Goal: Information Seeking & Learning: Learn about a topic

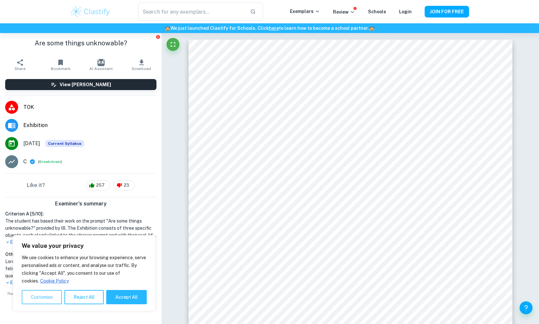
click at [32, 300] on button "Customise" at bounding box center [42, 297] width 40 height 14
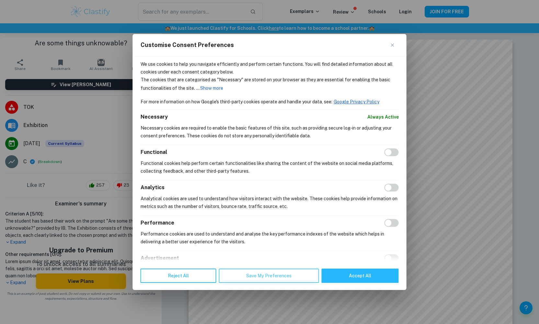
click at [282, 277] on button "Save My Preferences" at bounding box center [269, 275] width 100 height 14
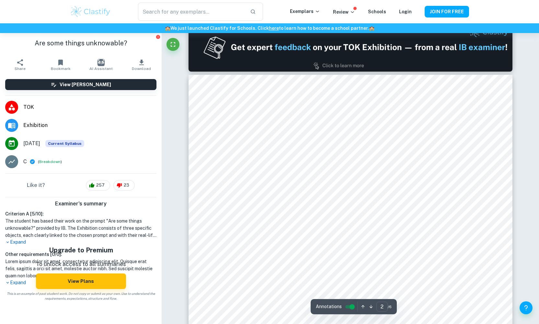
scroll to position [323, 0]
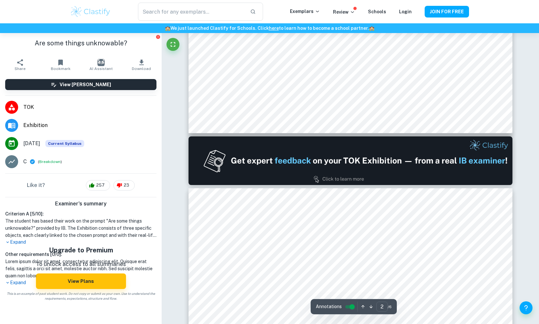
type input "1"
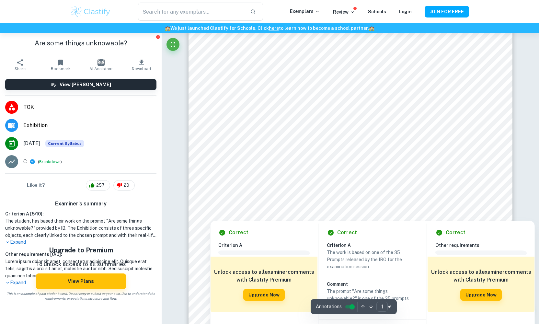
scroll to position [118, 0]
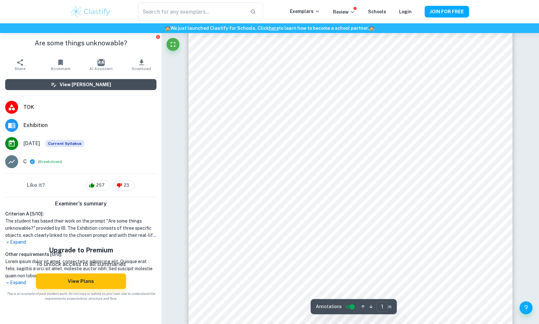
click at [102, 83] on h6 "View [PERSON_NAME]" at bounding box center [85, 84] width 51 height 7
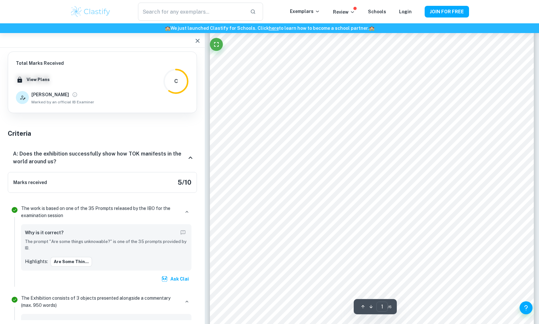
scroll to position [106, 0]
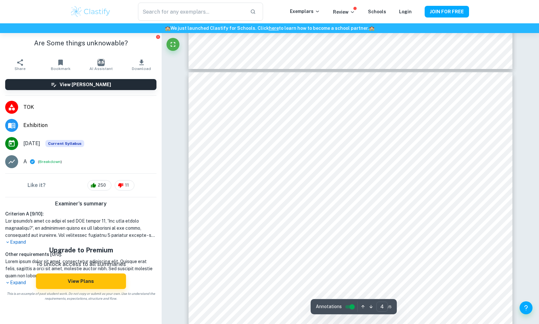
scroll to position [1324, 0]
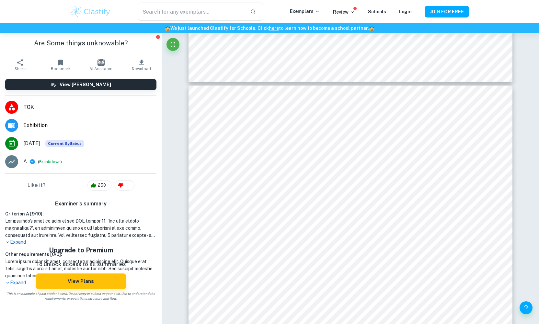
click at [20, 243] on p "Expand" at bounding box center [80, 242] width 151 height 7
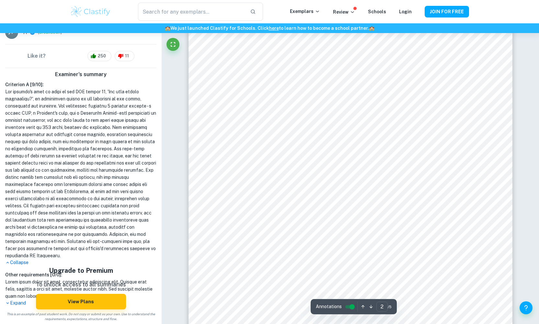
scroll to position [650, 0]
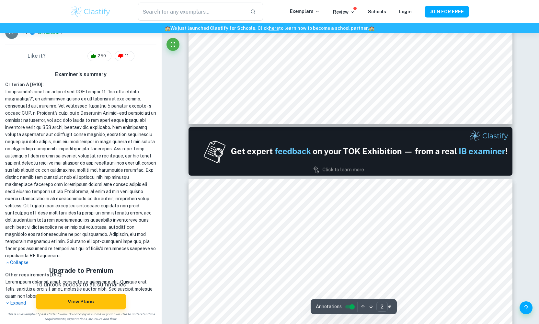
type input "1"
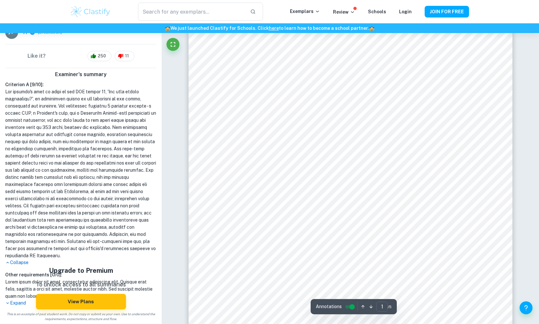
scroll to position [0, 0]
